Goal: Task Accomplishment & Management: Use online tool/utility

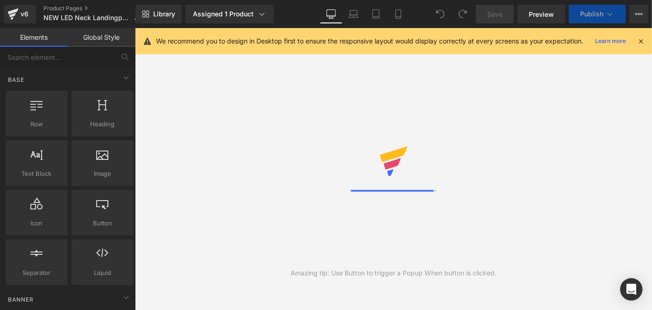
click at [400, 11] on icon at bounding box center [398, 13] width 9 height 9
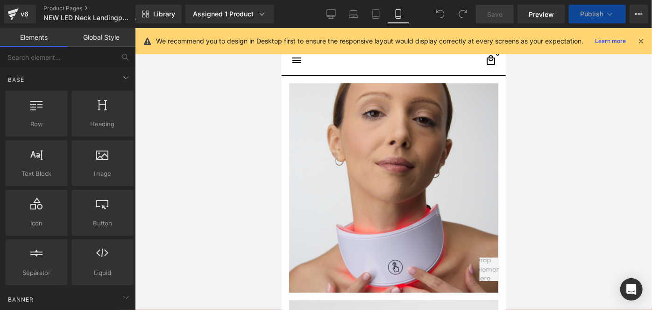
scroll to position [50, 0]
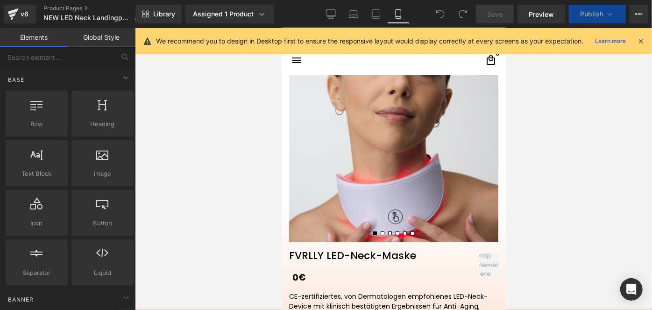
click at [400, 11] on icon at bounding box center [398, 13] width 9 height 9
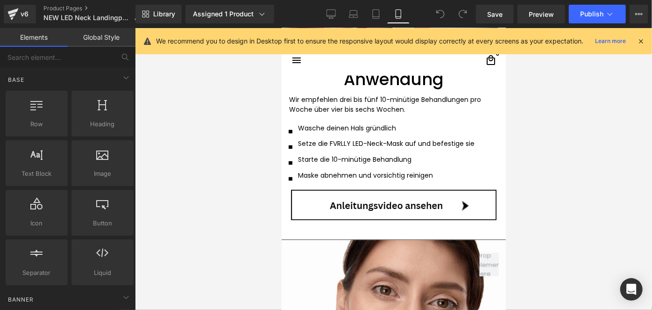
scroll to position [987, 0]
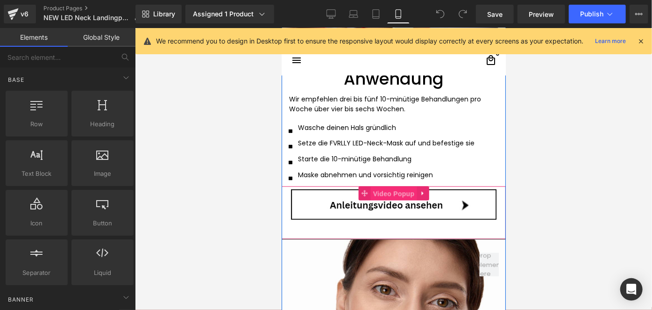
click at [388, 191] on span "Video Popup" at bounding box center [394, 193] width 46 height 14
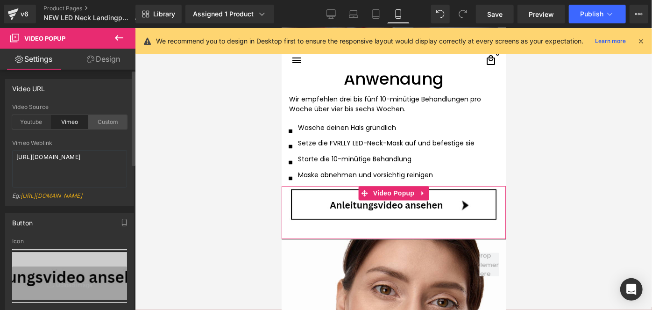
click at [105, 123] on div "Custom" at bounding box center [108, 122] width 38 height 14
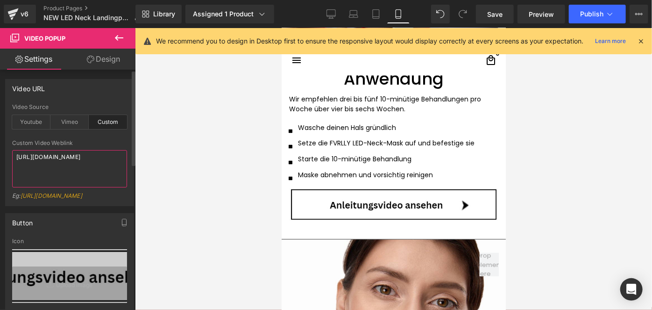
click at [87, 166] on textarea "[URL][DOMAIN_NAME]" at bounding box center [69, 168] width 115 height 37
drag, startPoint x: 490, startPoint y: 19, endPoint x: 96, endPoint y: 104, distance: 403.2
click at [490, 19] on link "Save" at bounding box center [495, 14] width 38 height 19
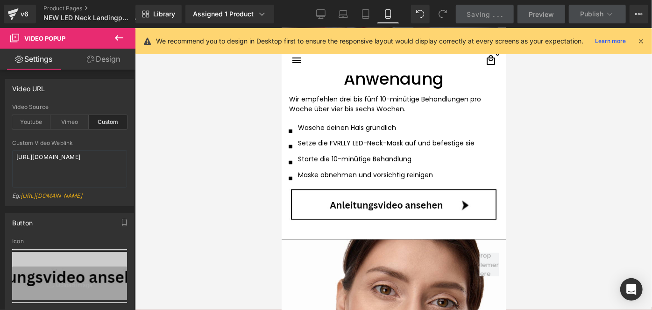
scroll to position [1079, 0]
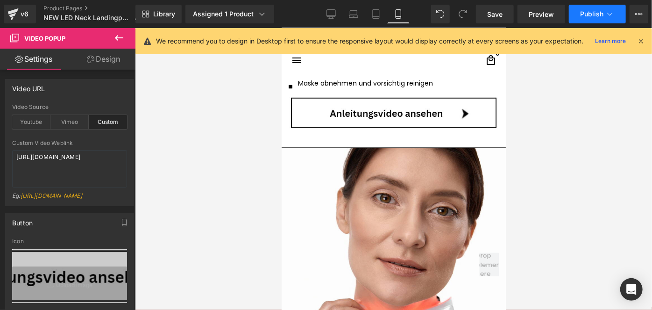
click at [583, 12] on span "Publish" at bounding box center [591, 13] width 23 height 7
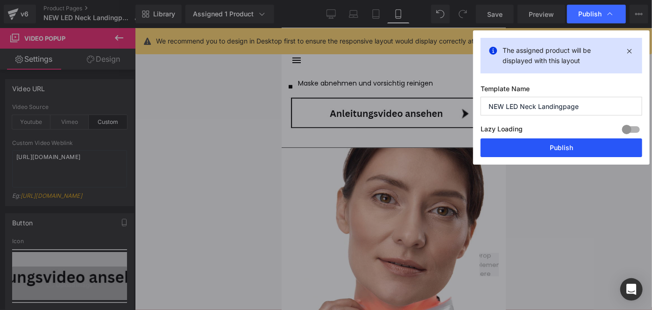
click at [564, 144] on button "Publish" at bounding box center [562, 147] width 162 height 19
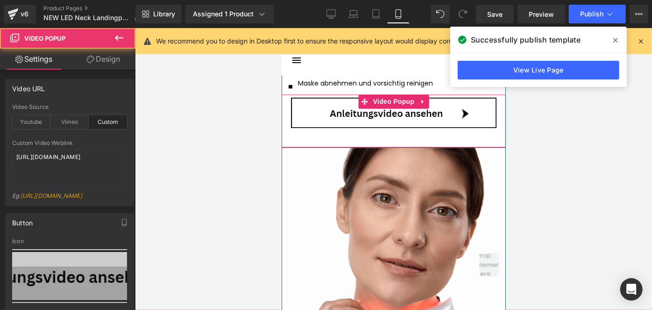
click at [452, 108] on img at bounding box center [393, 112] width 209 height 32
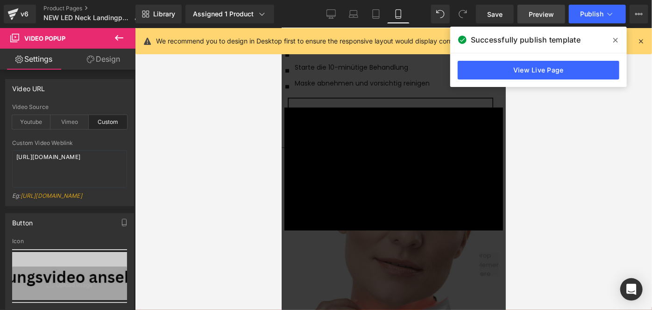
click at [549, 18] on span "Preview" at bounding box center [541, 14] width 25 height 10
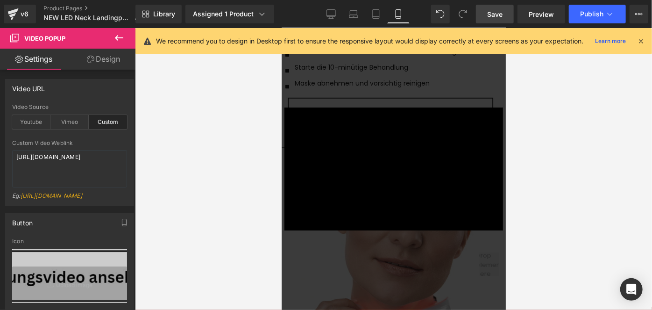
click at [500, 13] on span "Save" at bounding box center [494, 14] width 15 height 10
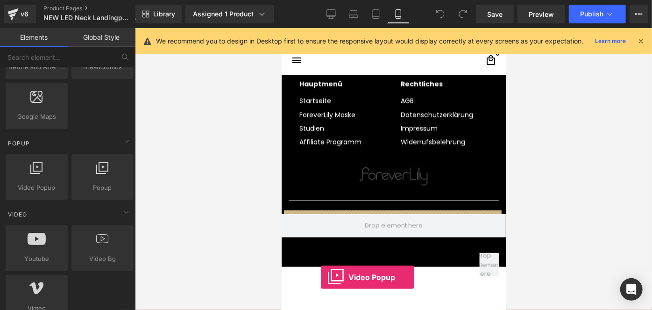
scroll to position [2660, 0]
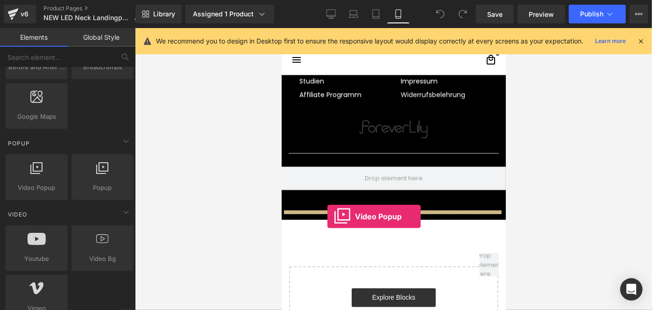
drag, startPoint x: 326, startPoint y: 191, endPoint x: 327, endPoint y: 215, distance: 24.8
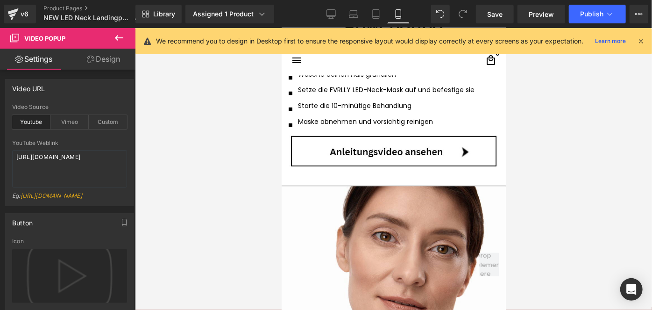
scroll to position [979, 0]
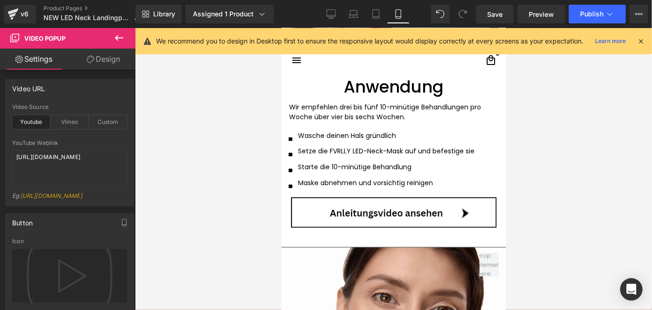
click at [393, 201] on div "Video Popup" at bounding box center [393, 219] width 224 height 53
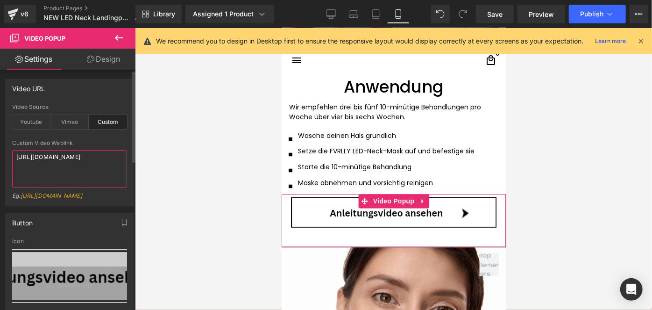
click at [105, 176] on textarea "[URL][DOMAIN_NAME]" at bounding box center [69, 168] width 115 height 37
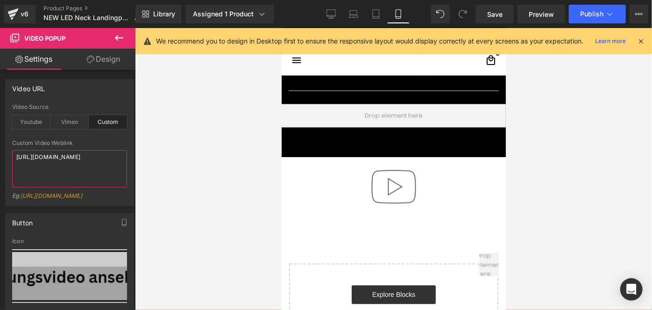
scroll to position [2733, 0]
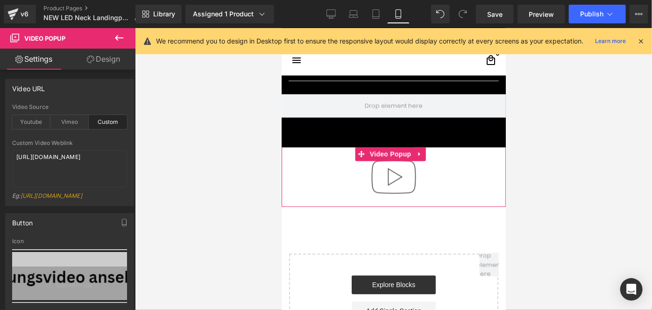
click at [346, 166] on div at bounding box center [393, 176] width 224 height 60
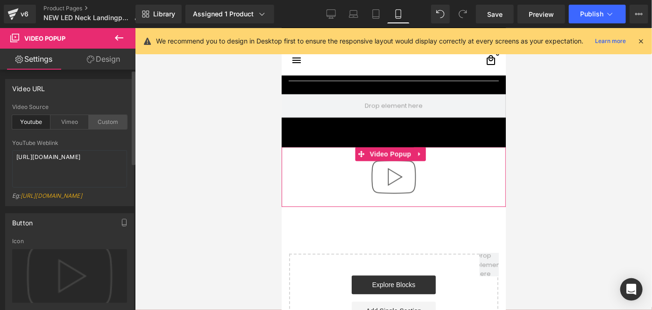
click at [102, 126] on div "Custom" at bounding box center [108, 122] width 38 height 14
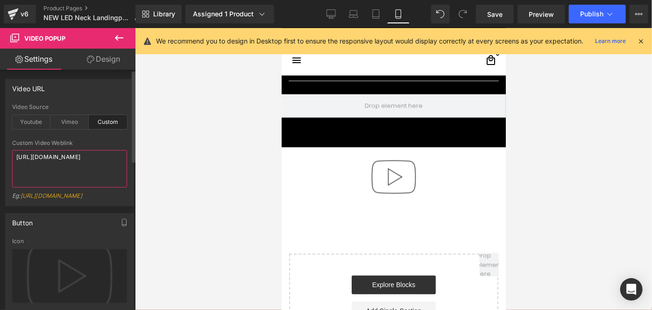
click at [96, 166] on textarea "[URL][DOMAIN_NAME]" at bounding box center [69, 168] width 115 height 37
paste textarea "videos/c/o/v/91907f004bf84085a3ac7edc002aa89a.mp4"
type textarea "[URL][DOMAIN_NAME]"
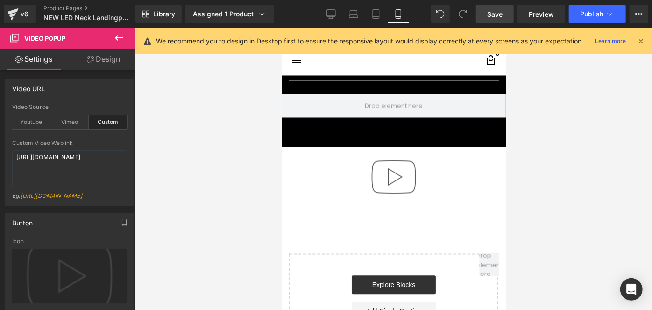
click at [482, 15] on link "Save" at bounding box center [495, 14] width 38 height 19
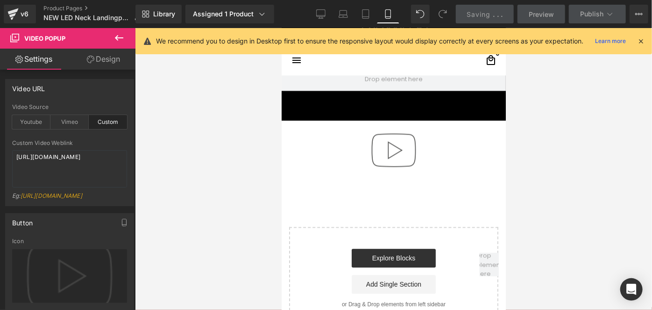
scroll to position [2758, 0]
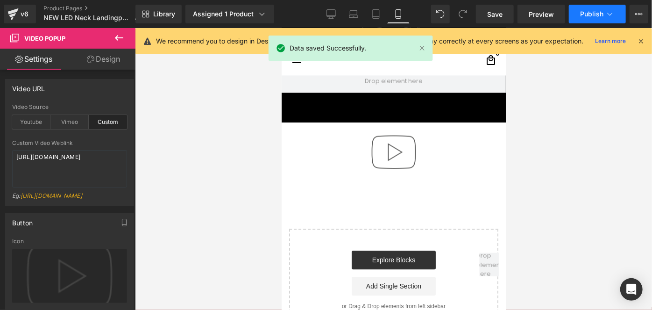
click at [581, 18] on span "Publish" at bounding box center [591, 13] width 23 height 7
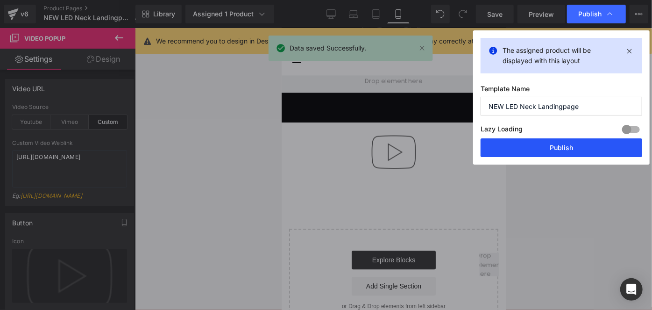
click at [528, 147] on button "Publish" at bounding box center [562, 147] width 162 height 19
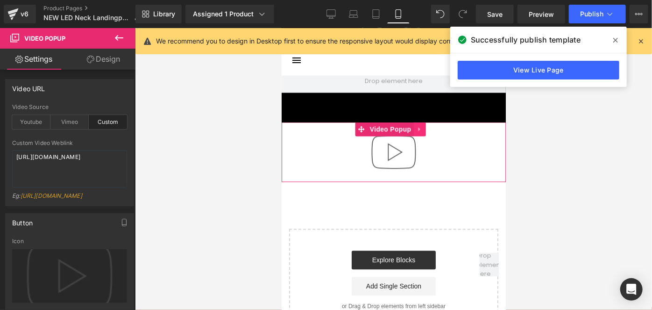
click at [418, 125] on icon at bounding box center [419, 128] width 7 height 7
click at [428, 125] on icon at bounding box center [425, 128] width 7 height 7
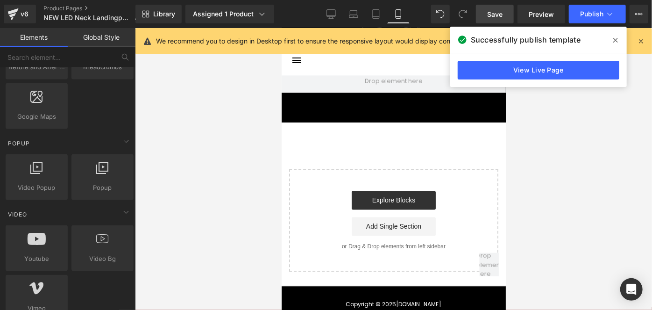
click at [486, 18] on link "Save" at bounding box center [495, 14] width 38 height 19
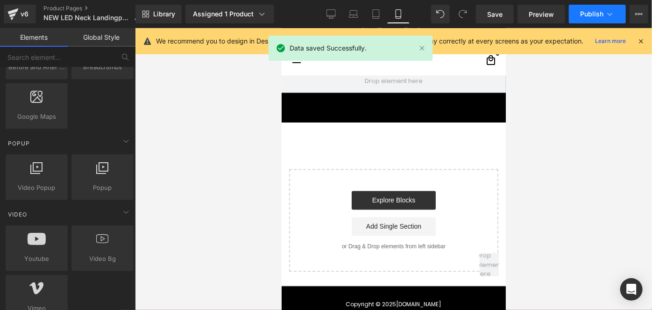
click at [584, 13] on span "Publish" at bounding box center [591, 13] width 23 height 7
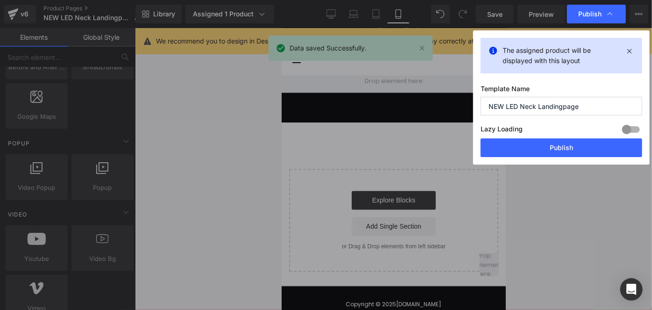
click at [509, 157] on div "The assigned product will be displayed with this layout Template Name NEW LED N…" at bounding box center [561, 97] width 177 height 134
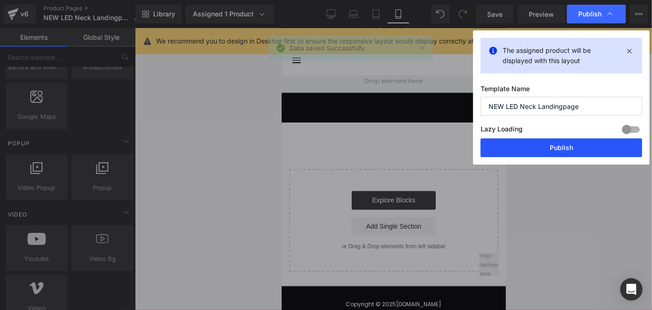
click at [525, 146] on button "Publish" at bounding box center [562, 147] width 162 height 19
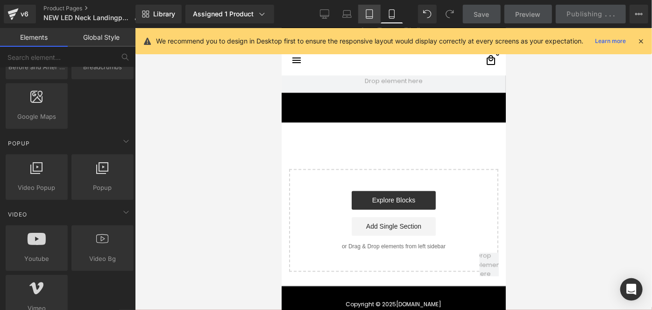
scroll to position [2673, 0]
